Goal: Task Accomplishment & Management: Use online tool/utility

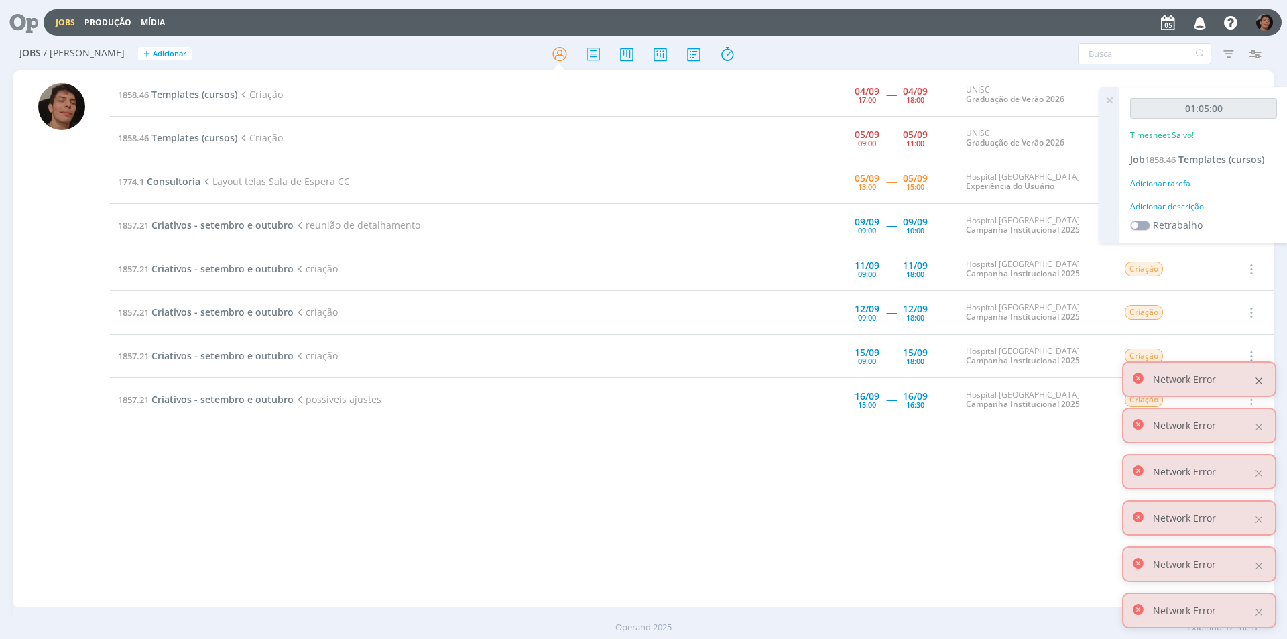
click at [1261, 383] on div at bounding box center [1259, 381] width 12 height 12
click at [1260, 429] on div at bounding box center [1259, 427] width 12 height 12
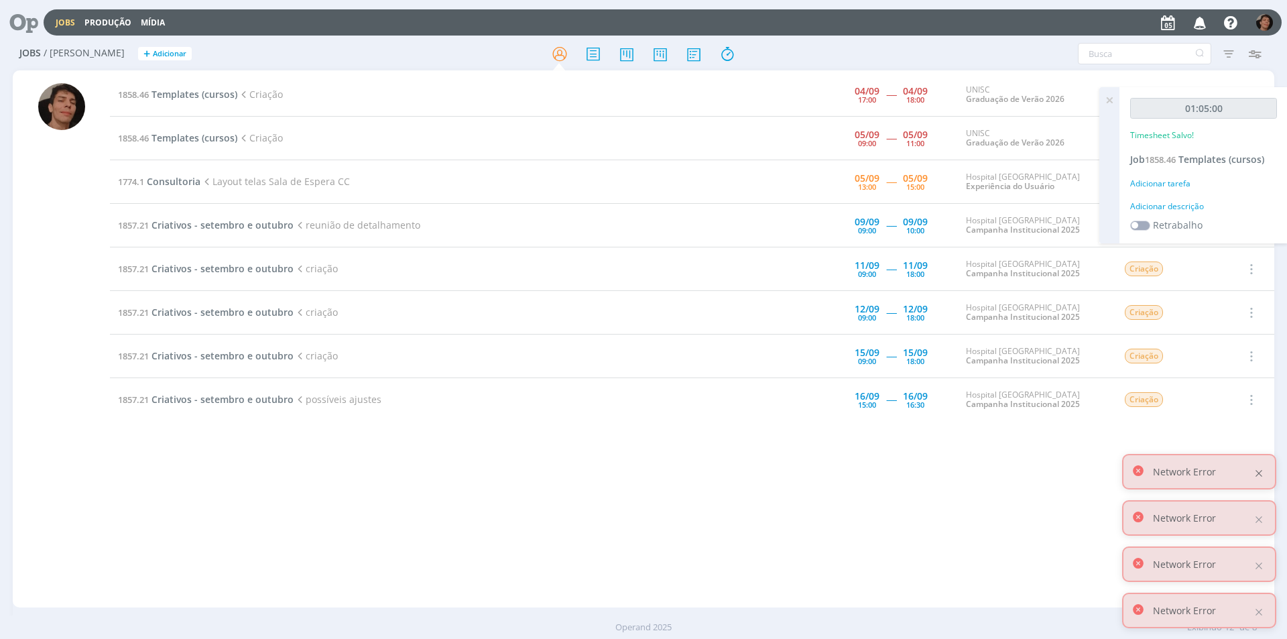
click at [1257, 468] on div at bounding box center [1259, 473] width 12 height 12
click at [1260, 524] on div at bounding box center [1259, 519] width 12 height 12
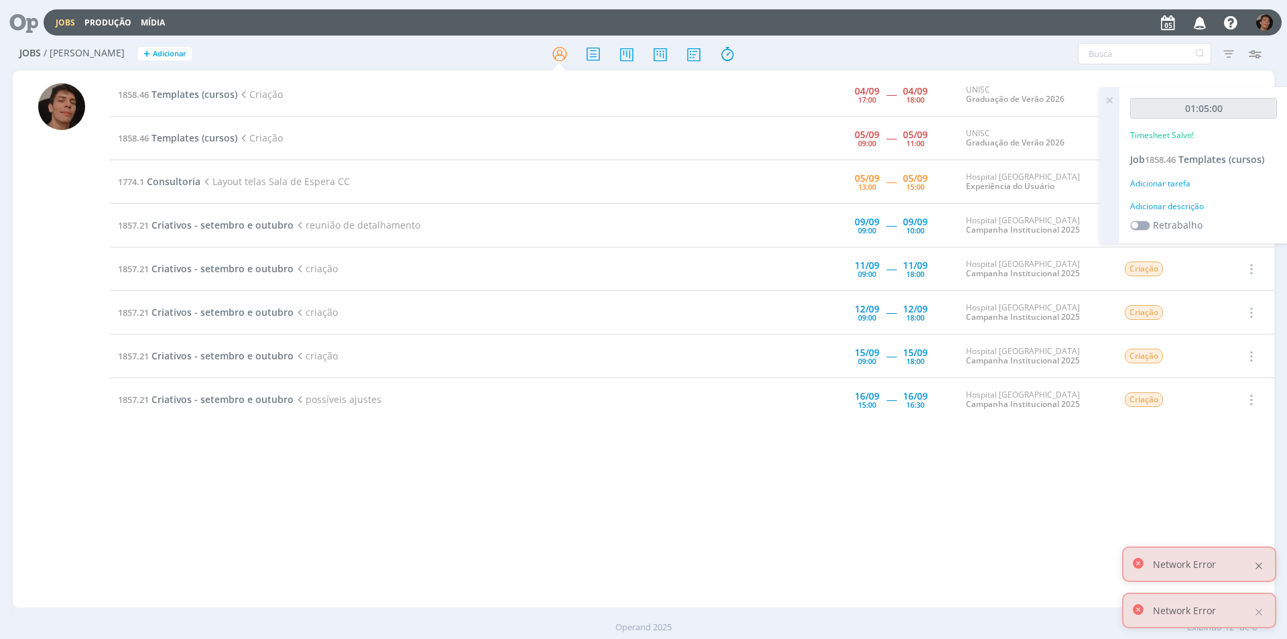
click at [1256, 562] on div at bounding box center [1259, 566] width 12 height 12
click at [1253, 611] on div "Network Error" at bounding box center [1199, 611] width 154 height 36
click at [1262, 610] on div at bounding box center [1259, 612] width 12 height 12
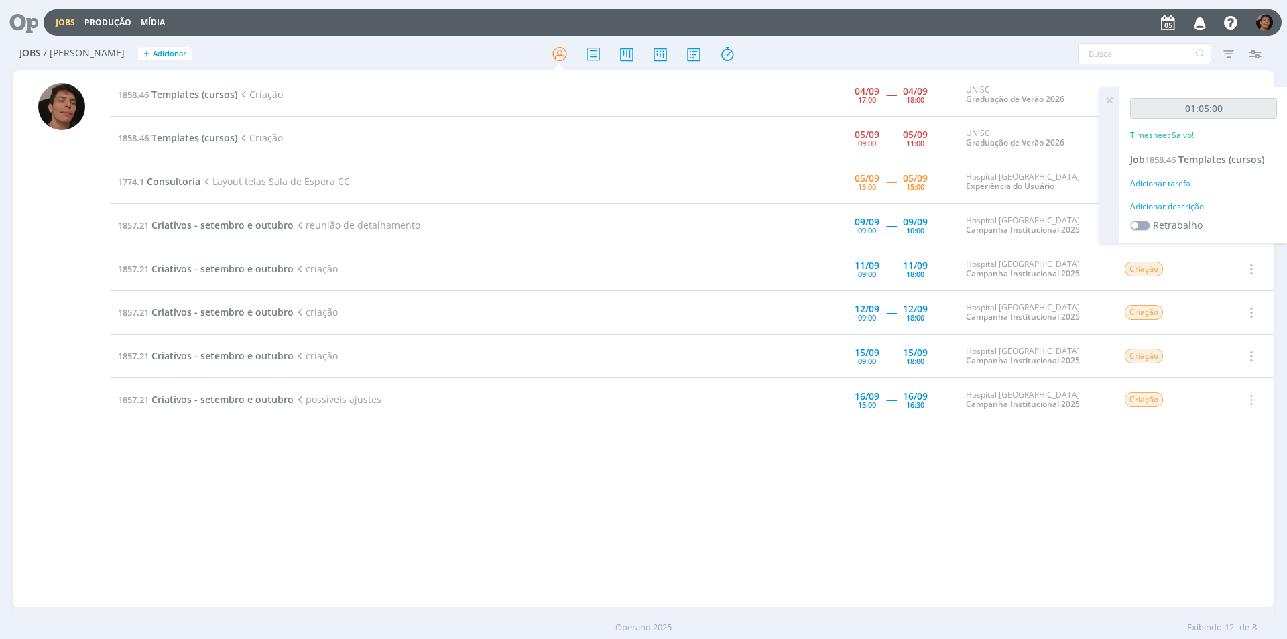
click at [1107, 97] on icon at bounding box center [1109, 100] width 24 height 26
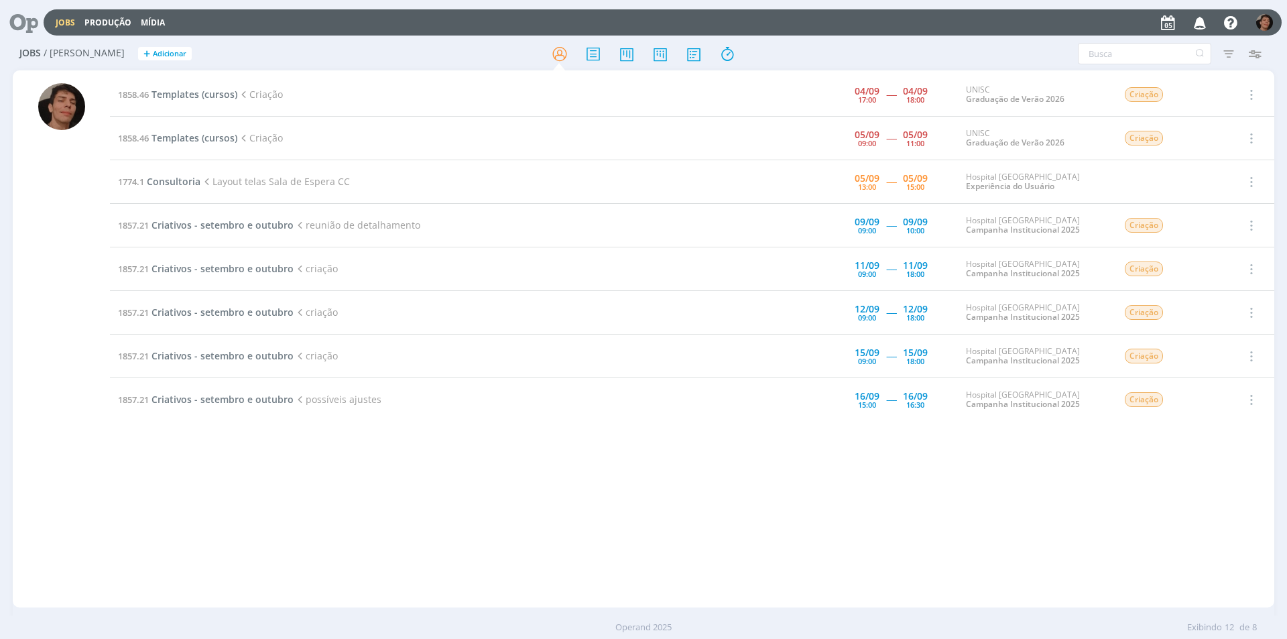
click at [1082, 180] on div "Hospital [GEOGRAPHIC_DATA] Experiência do Usuário" at bounding box center [1035, 181] width 138 height 19
click at [186, 178] on span "Consultoria" at bounding box center [174, 181] width 54 height 13
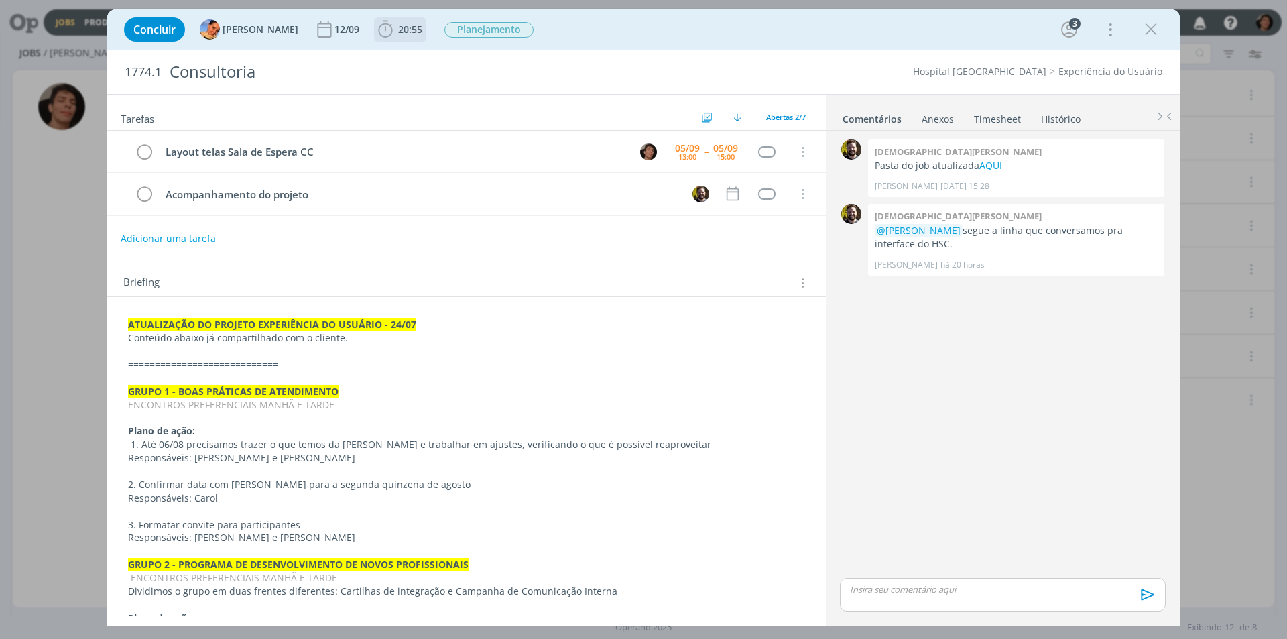
click at [398, 34] on span "20:55" at bounding box center [410, 29] width 24 height 13
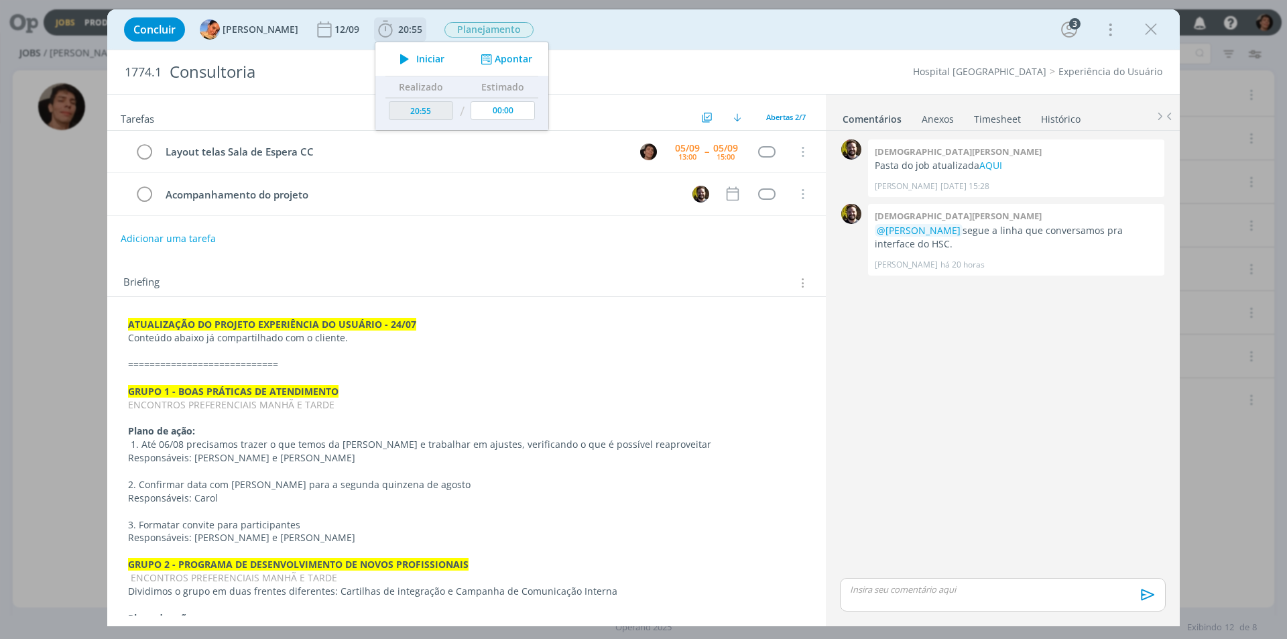
click at [416, 59] on span "Iniciar" at bounding box center [430, 58] width 28 height 9
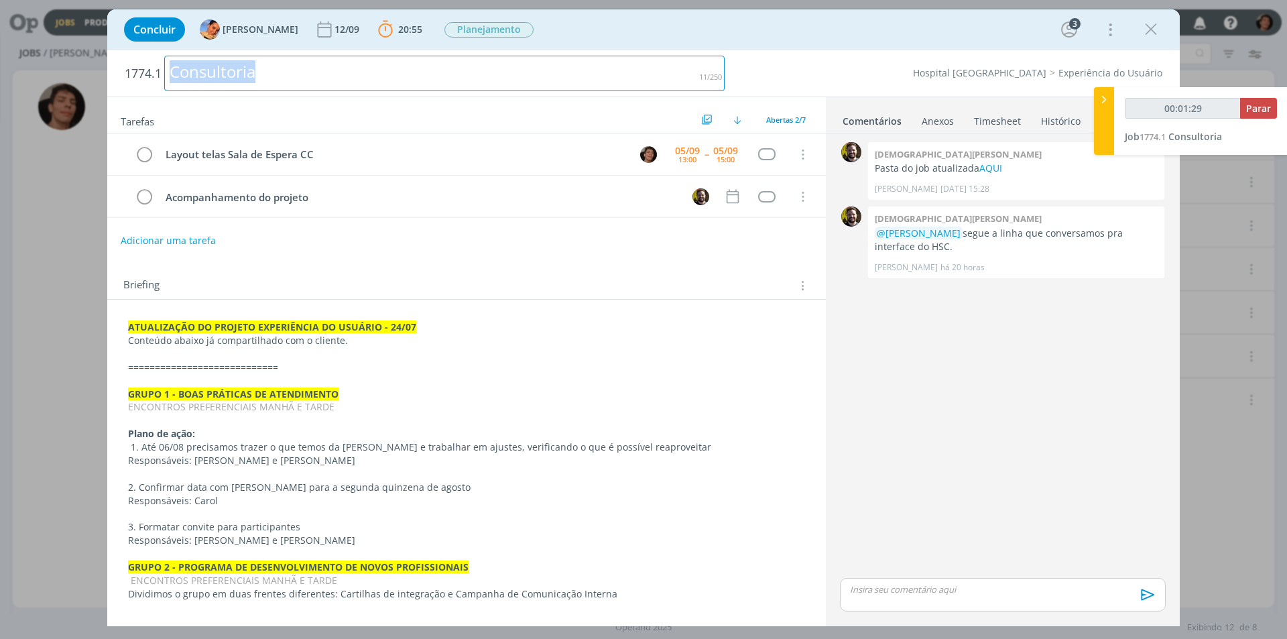
drag, startPoint x: 267, startPoint y: 78, endPoint x: 139, endPoint y: 80, distance: 128.1
click at [139, 80] on h2 "1774.1 Consultoria" at bounding box center [425, 73] width 600 height 46
copy div "Consultoria"
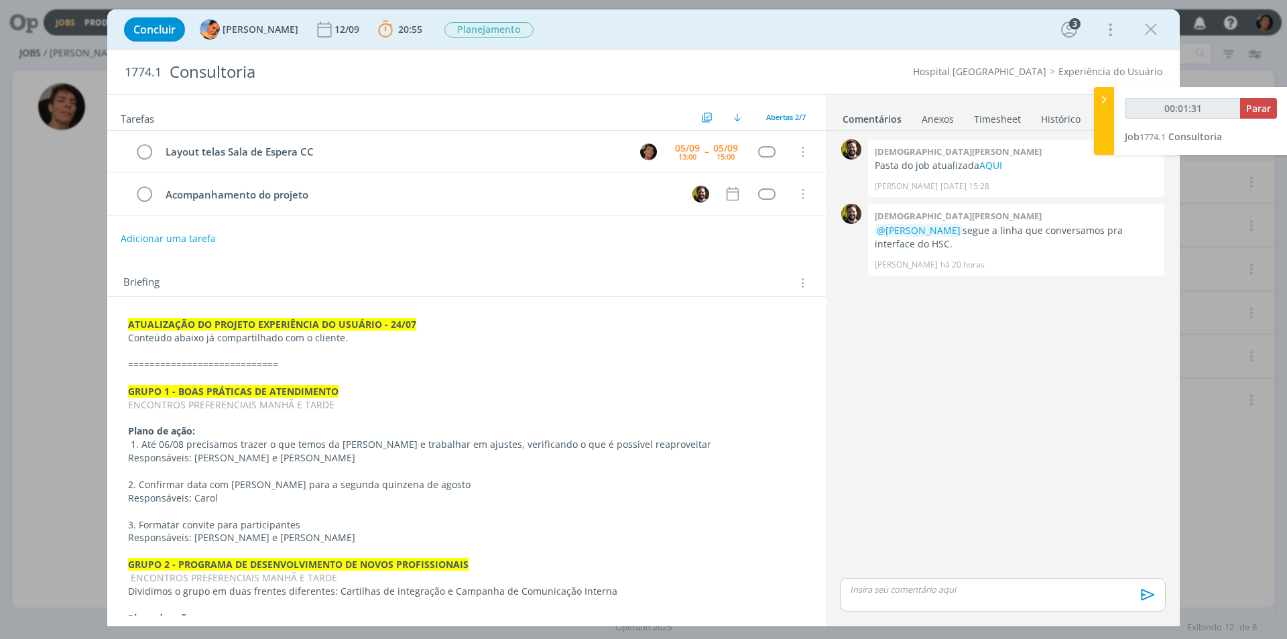
click at [957, 395] on div "0 [DEMOGRAPHIC_DATA][PERSON_NAME] Pasta do job atualizada AQUI [PERSON_NAME] [D…" at bounding box center [1003, 355] width 337 height 439
type input "00:46:52"
